Goal: Information Seeking & Learning: Learn about a topic

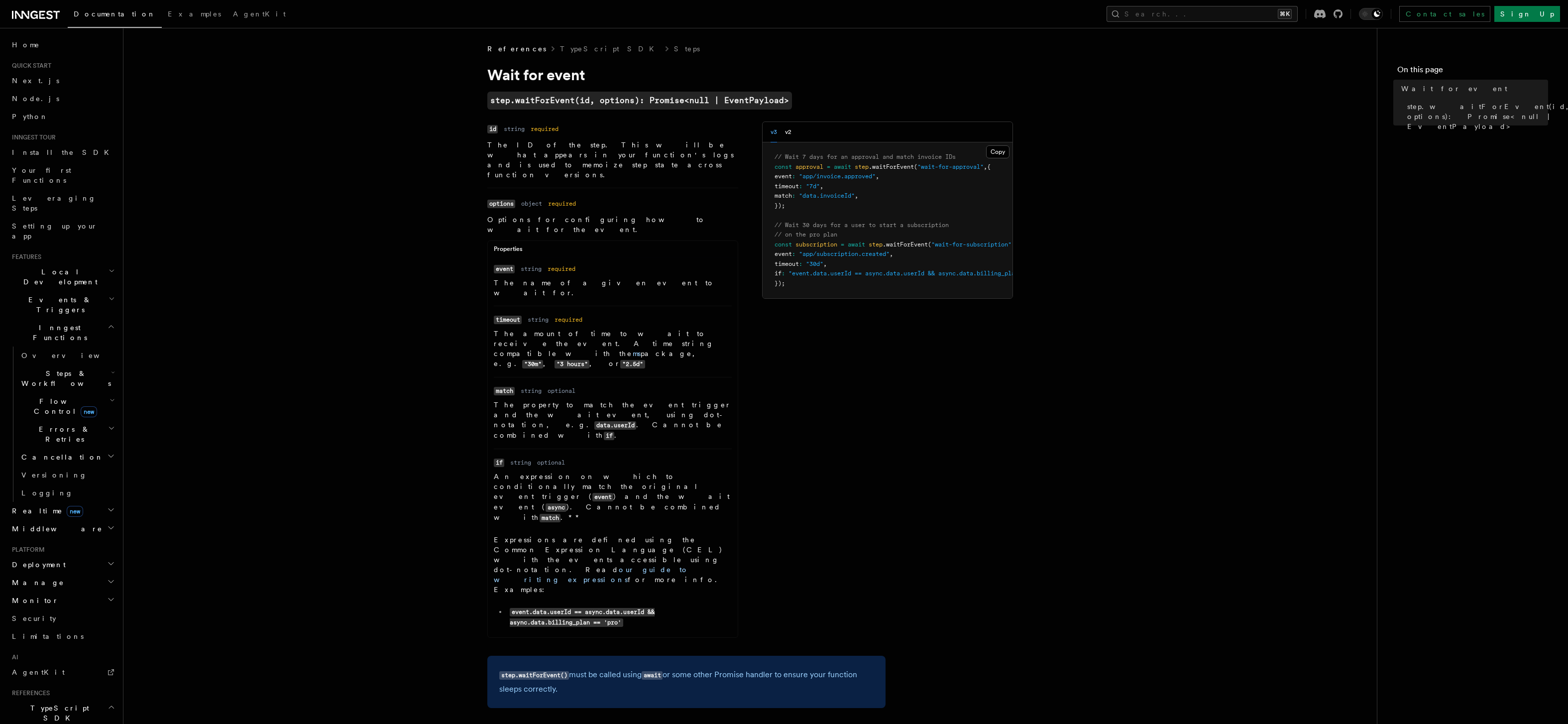
click at [59, 369] on span "Steps & Workflows" at bounding box center [64, 379] width 93 height 20
click at [55, 347] on link "Overview" at bounding box center [67, 355] width 100 height 18
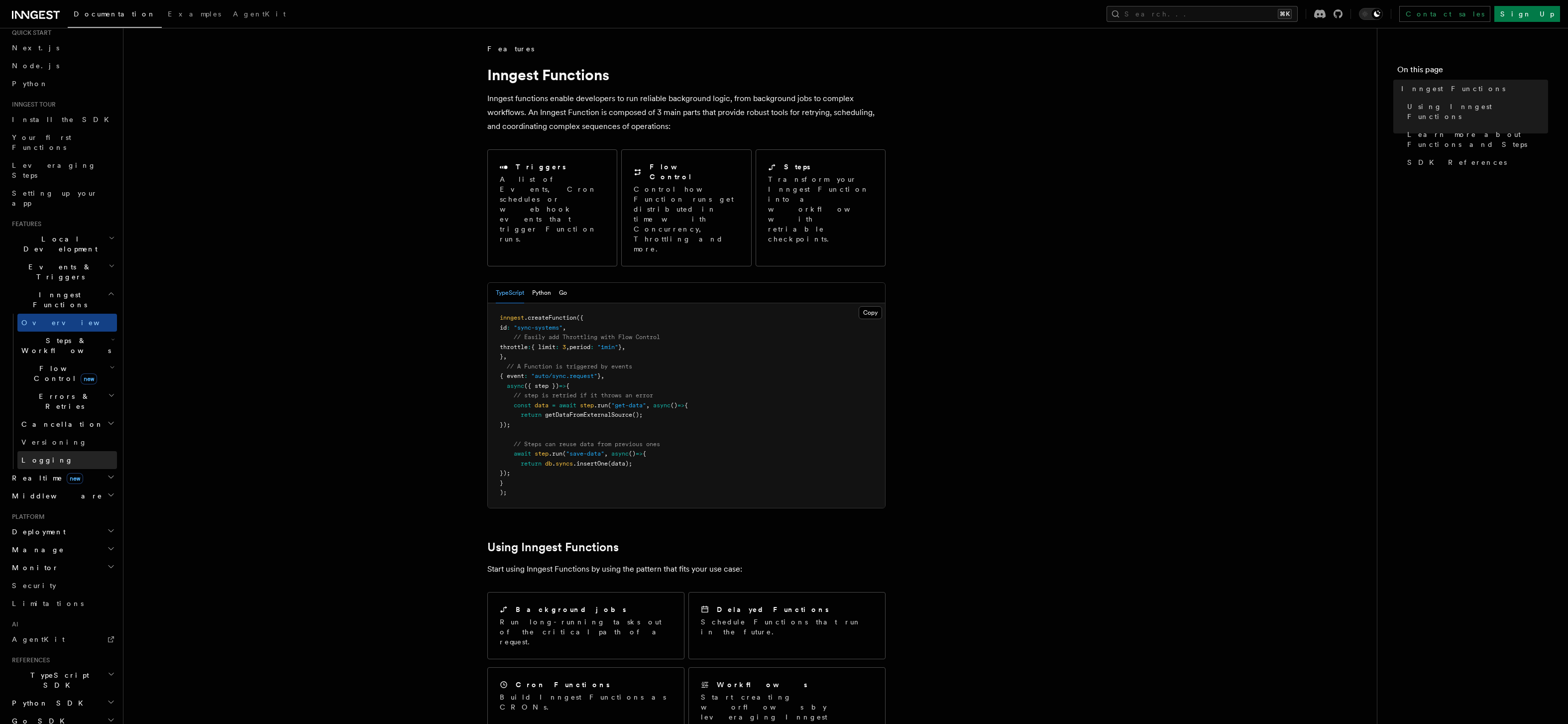
scroll to position [73, 0]
click at [53, 631] on span "TypeScript SDK" at bounding box center [58, 641] width 100 height 20
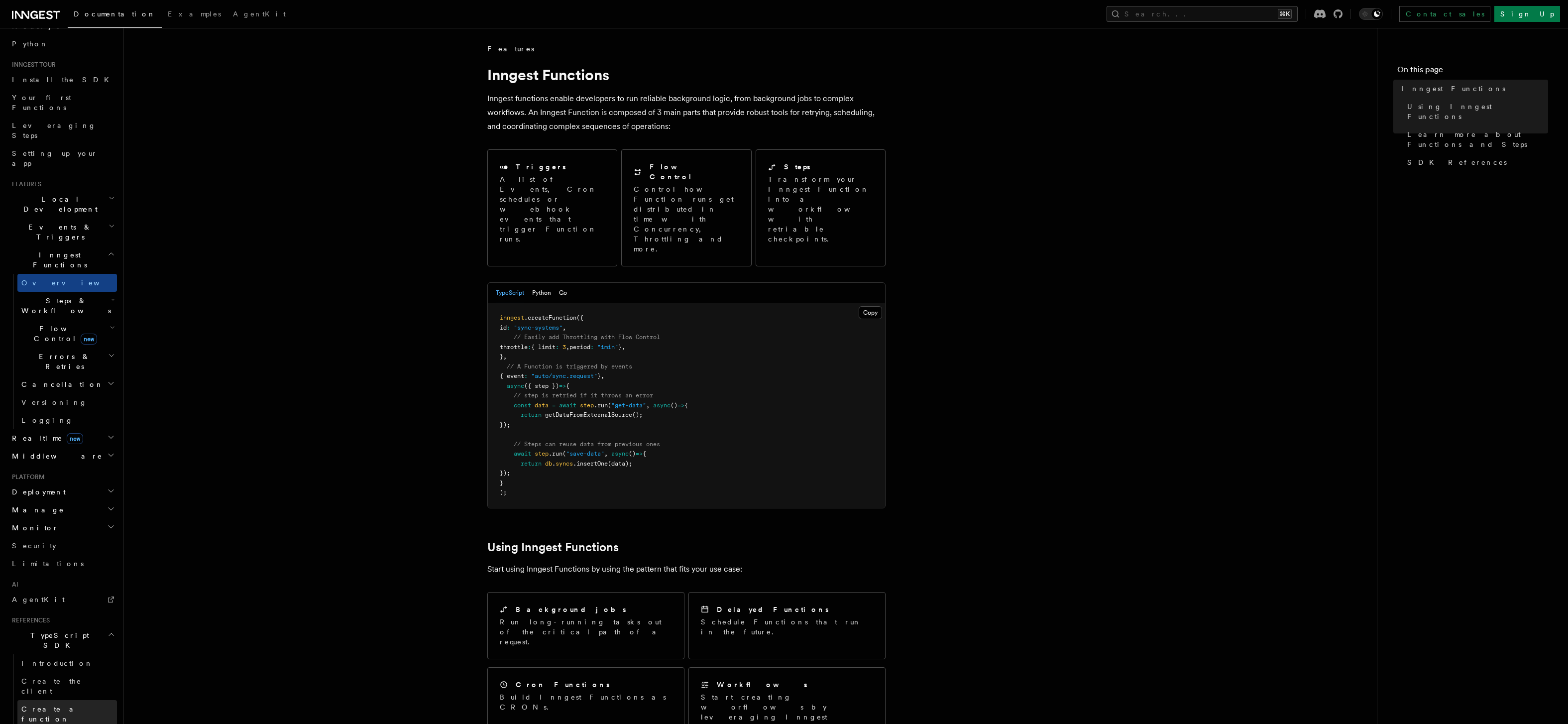
click at [79, 700] on link "Create a function" at bounding box center [67, 714] width 100 height 28
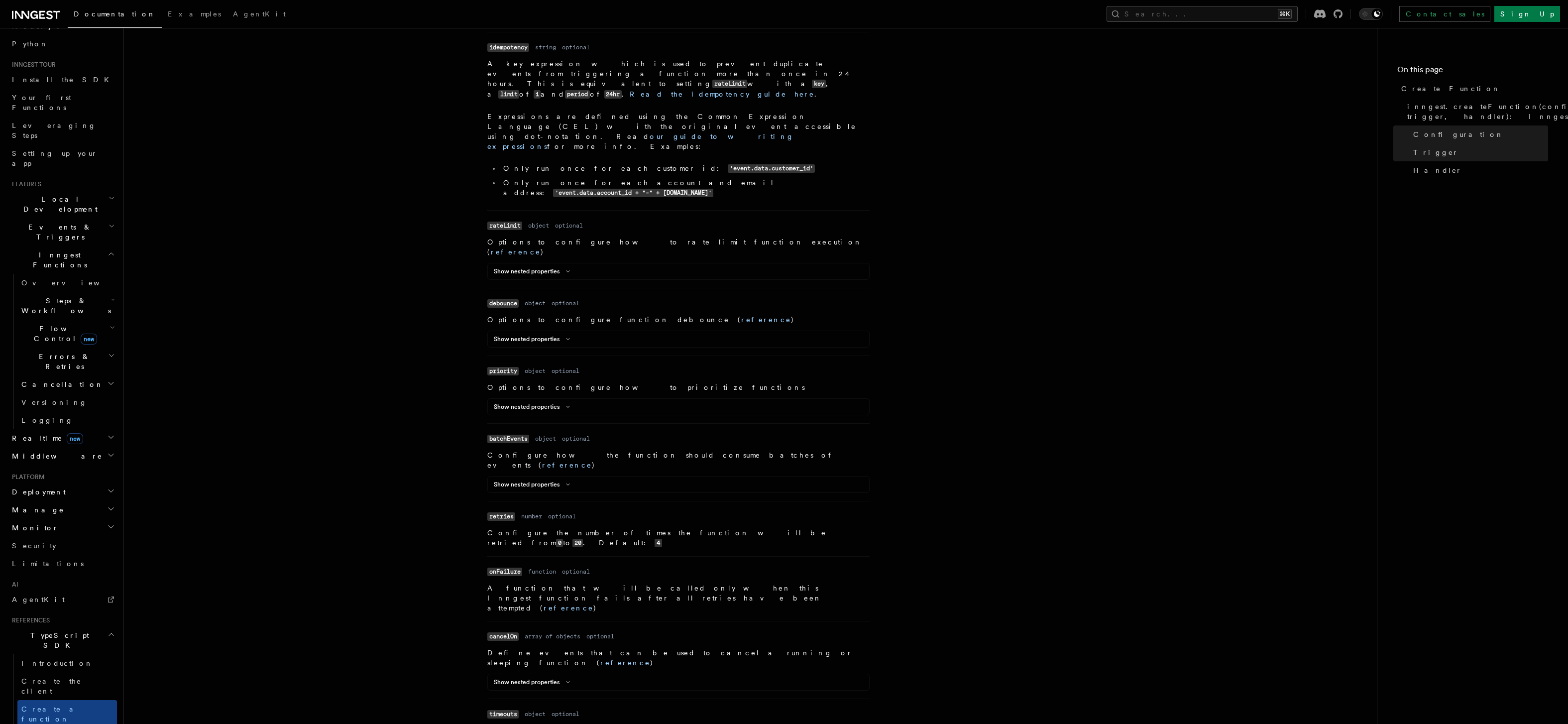
scroll to position [603, 0]
click at [783, 724] on link "reference" at bounding box center [808, 730] width 50 height 8
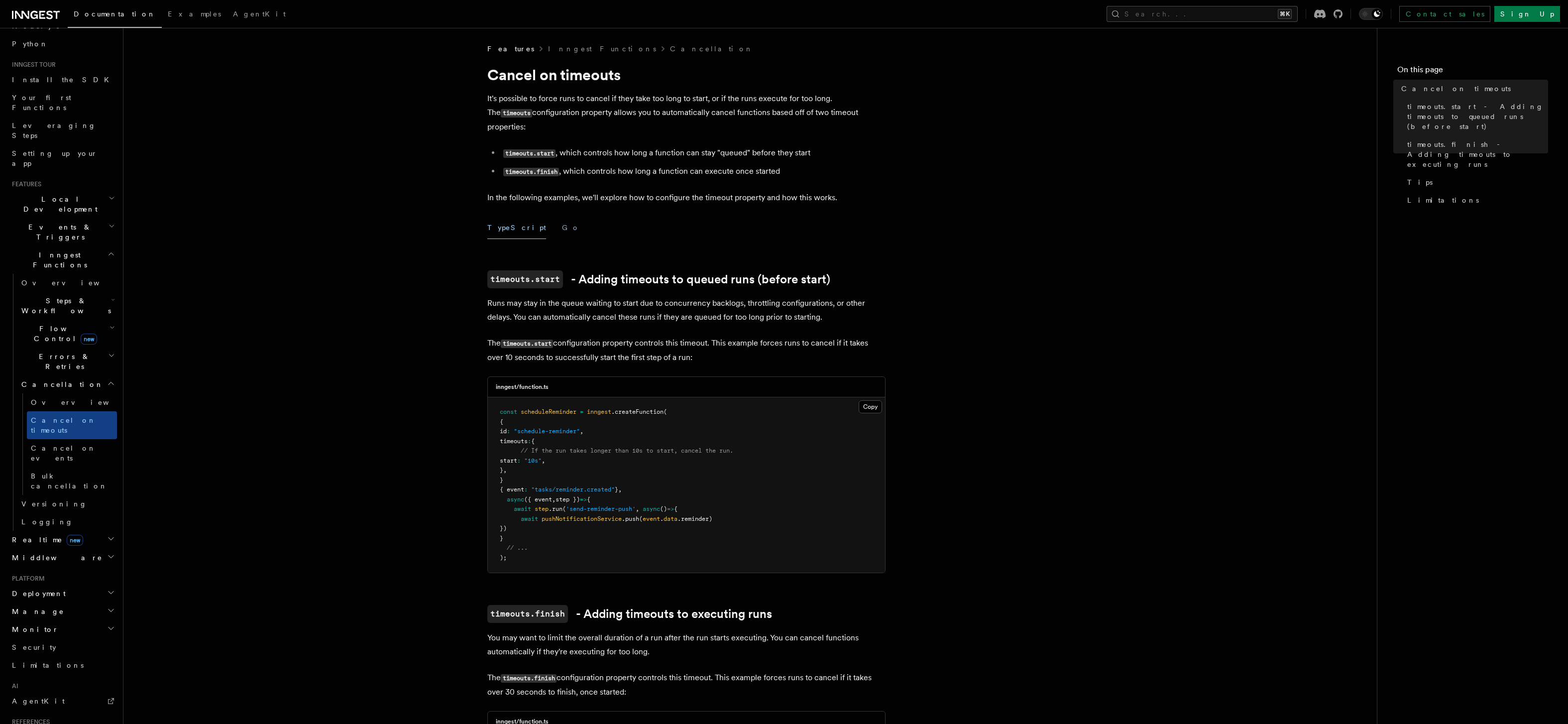
click at [111, 296] on icon "button" at bounding box center [113, 300] width 4 height 8
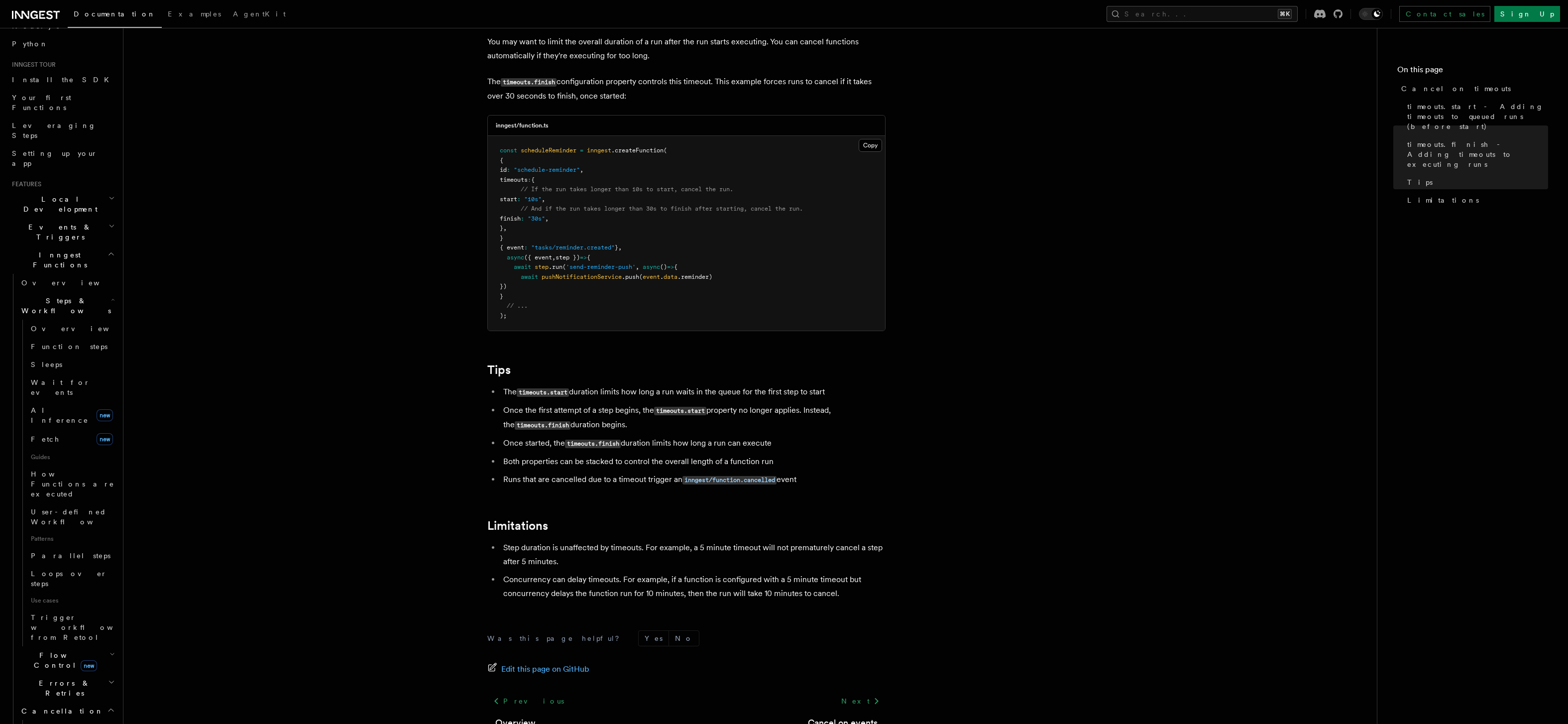
scroll to position [612, 0]
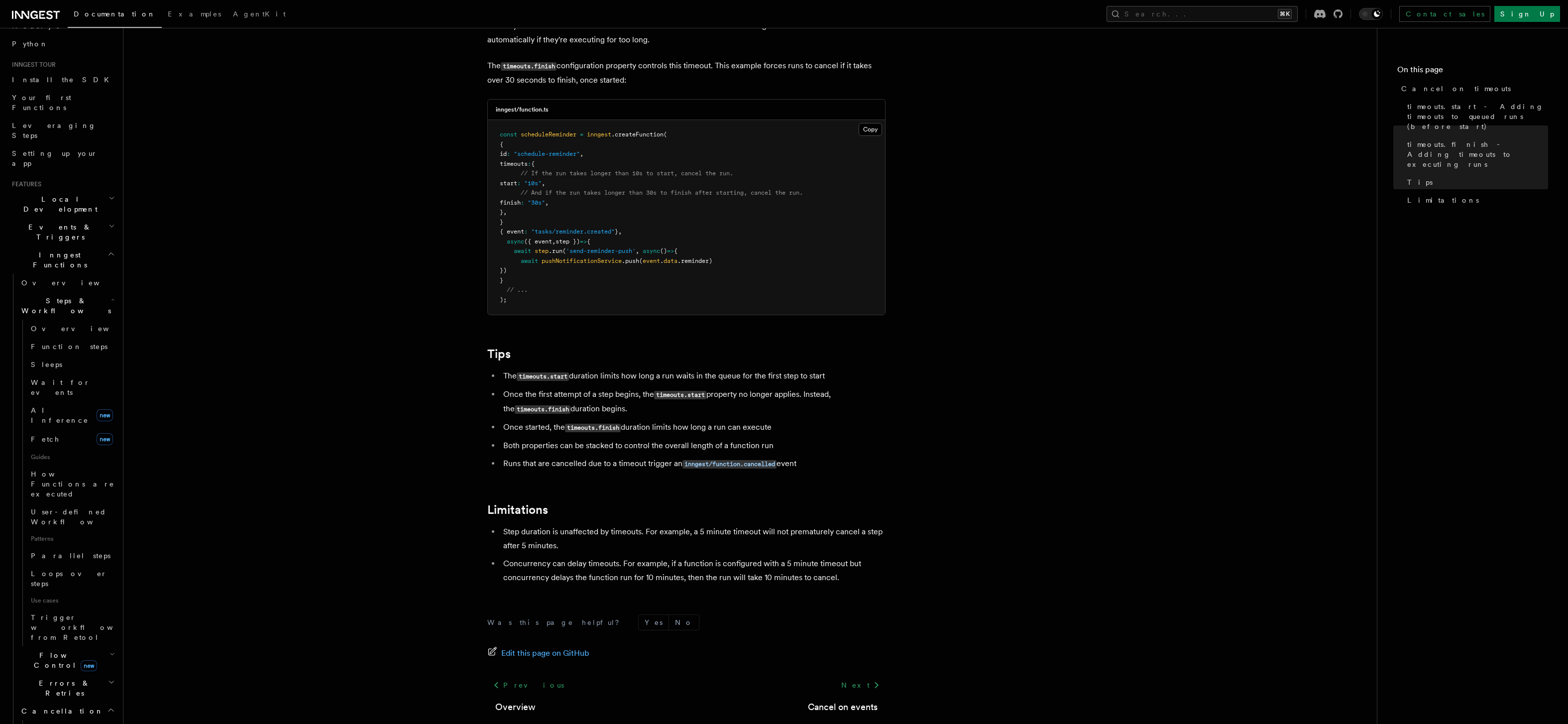
click at [80, 660] on span "new" at bounding box center [89, 666] width 17 height 11
click at [68, 690] on link "[PERSON_NAME] new" at bounding box center [71, 700] width 90 height 20
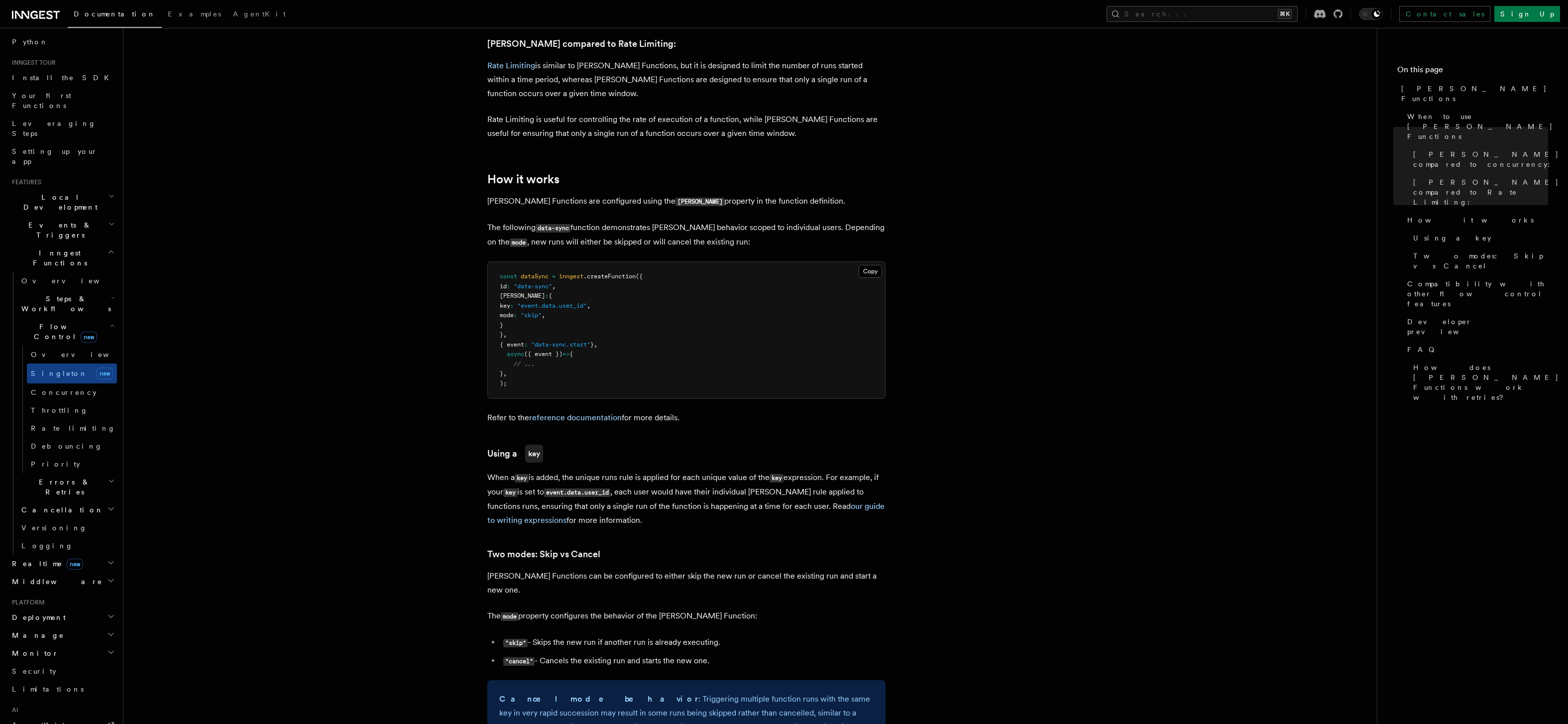
scroll to position [665, 0]
